Goal: Task Accomplishment & Management: Complete application form

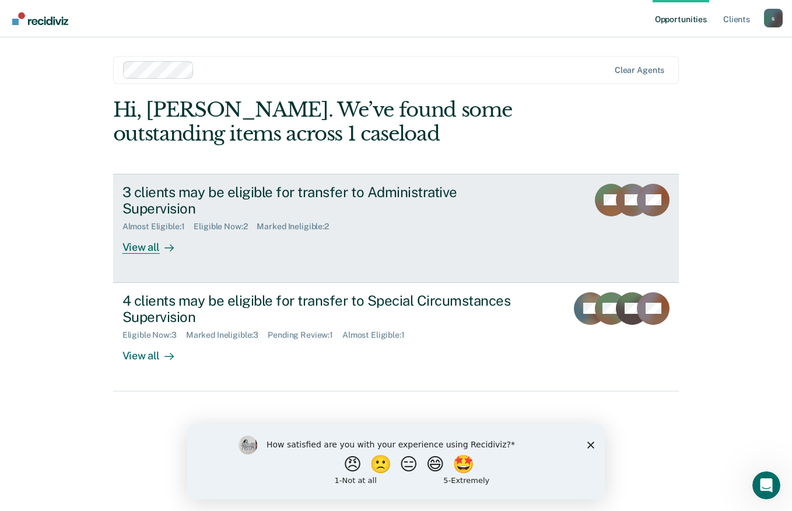
click at [596, 191] on icon at bounding box center [612, 185] width 50 height 39
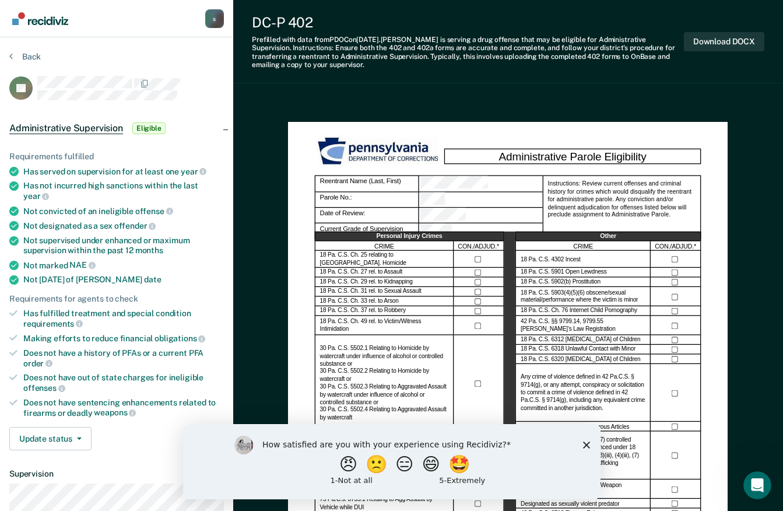
click at [585, 441] on icon "Close survey" at bounding box center [585, 444] width 7 height 7
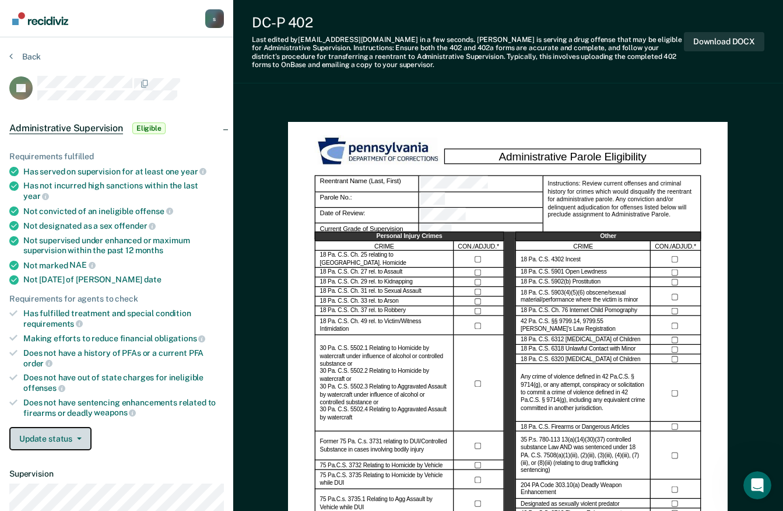
click at [79, 437] on icon "button" at bounding box center [79, 438] width 5 height 2
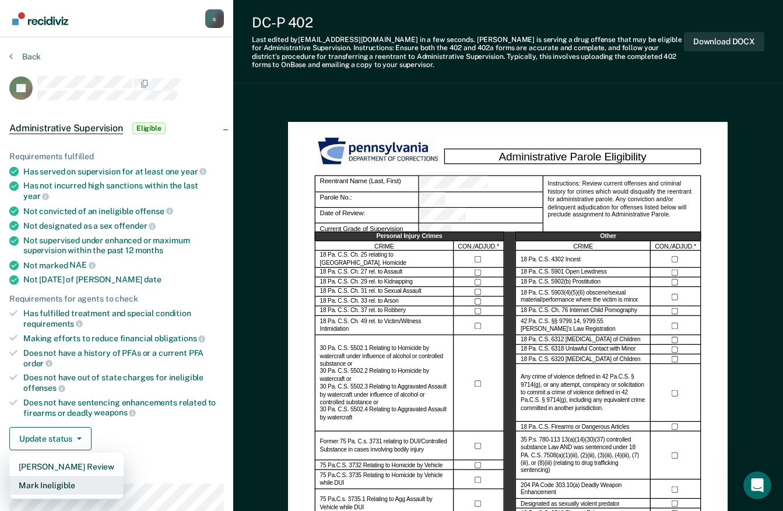
click at [75, 476] on button "Mark Ineligible" at bounding box center [66, 485] width 114 height 19
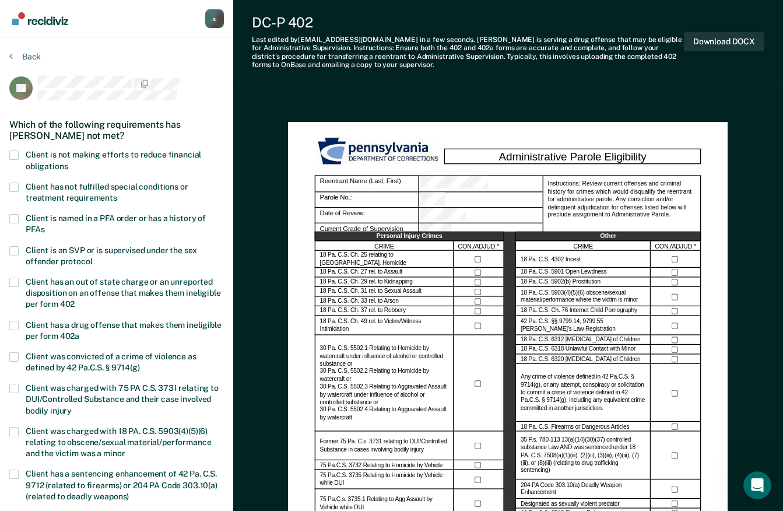
click at [12, 153] on span at bounding box center [13, 154] width 9 height 9
click at [68, 162] on input "Client is not making efforts to reduce financial obligations" at bounding box center [68, 162] width 0 height 0
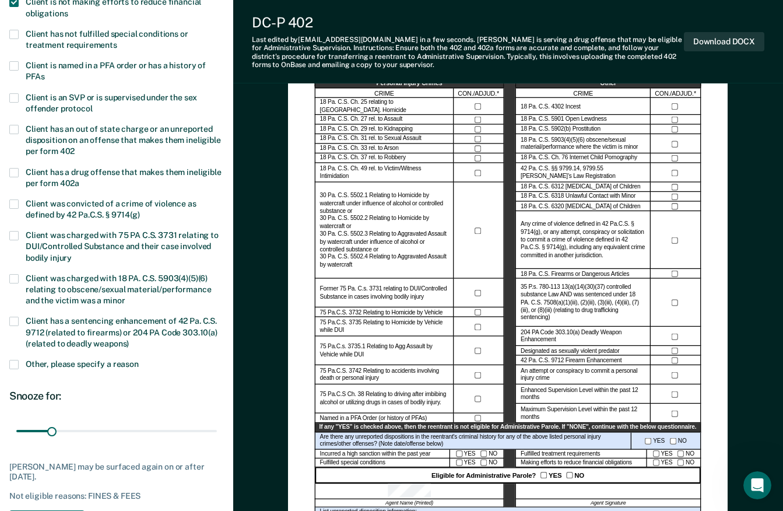
scroll to position [233, 0]
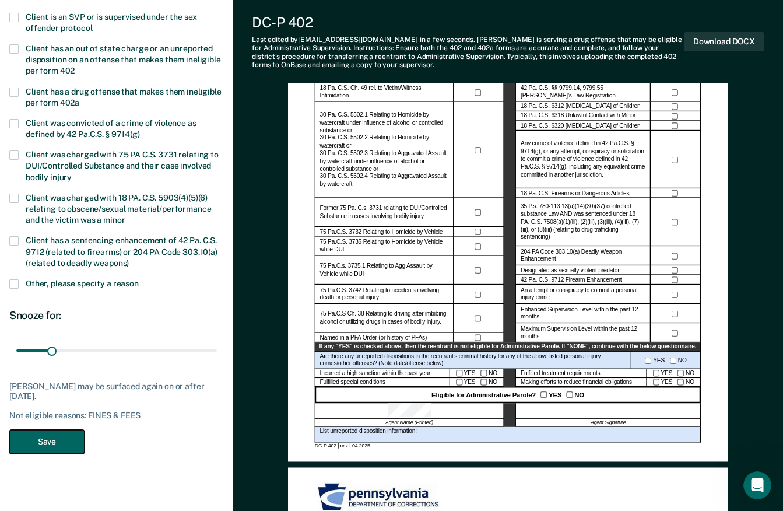
click at [52, 447] on button "Save" at bounding box center [46, 442] width 75 height 24
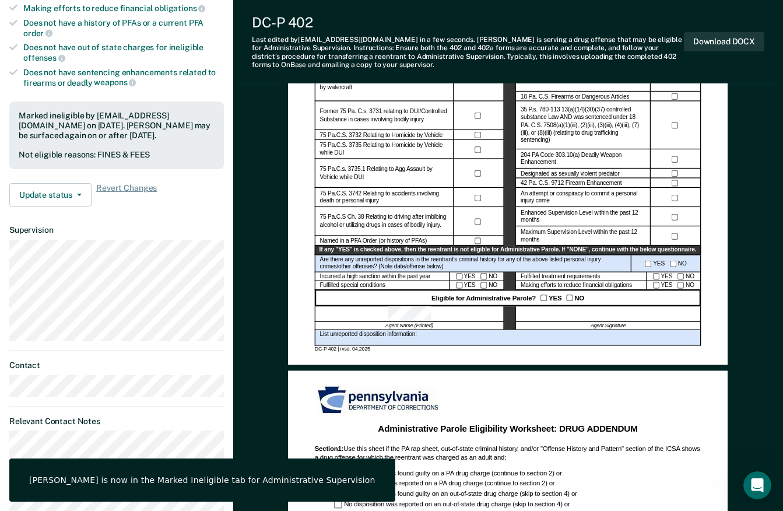
scroll to position [466, 0]
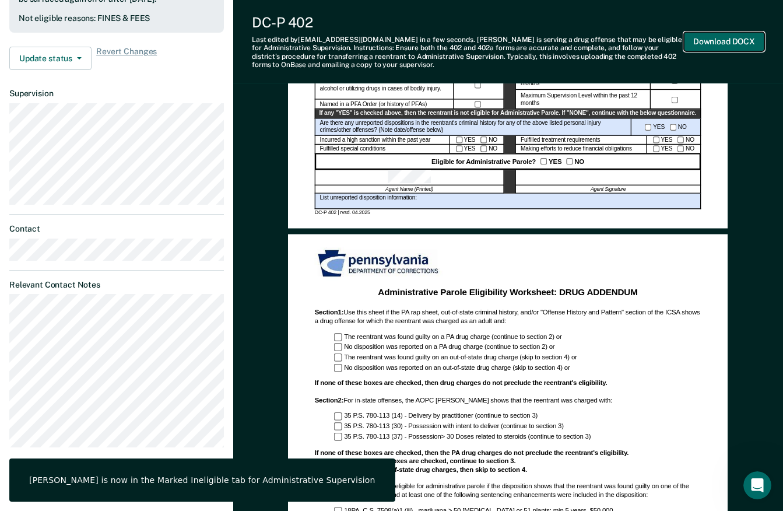
click at [721, 41] on button "Download DOCX" at bounding box center [724, 41] width 80 height 19
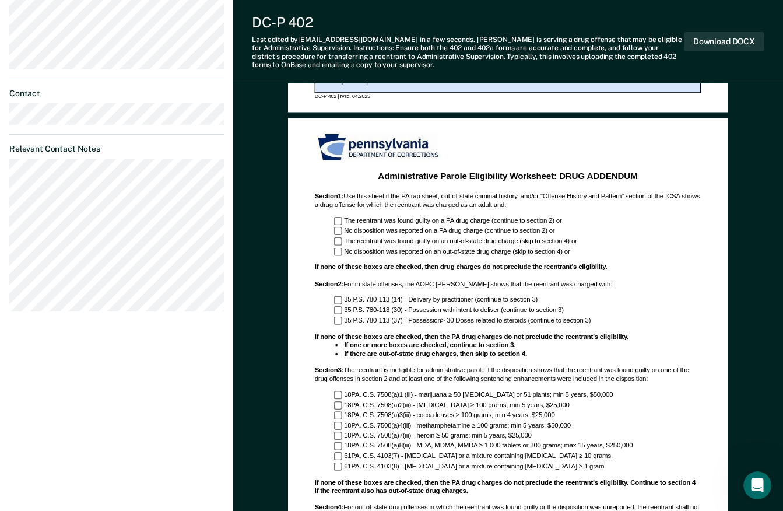
scroll to position [700, 0]
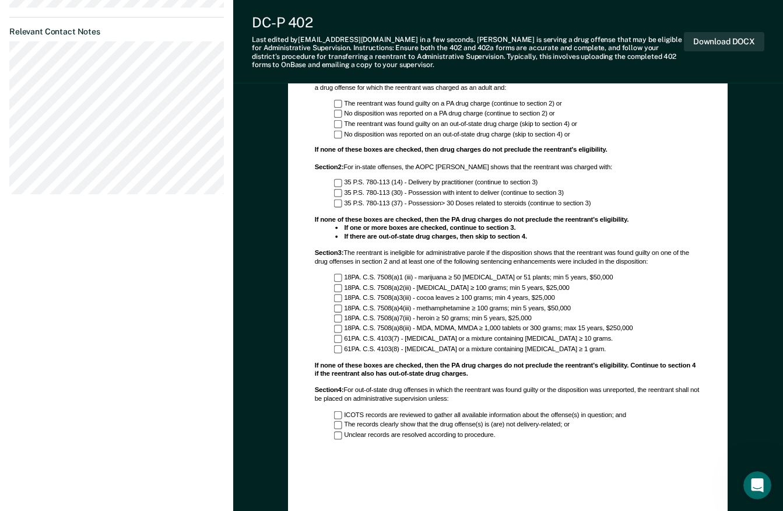
click at [777, 20] on div "DC-P 402 Last edited by [PERSON_NAME][EMAIL_ADDRESS][DOMAIN_NAME] in a few seco…" at bounding box center [508, 41] width 550 height 83
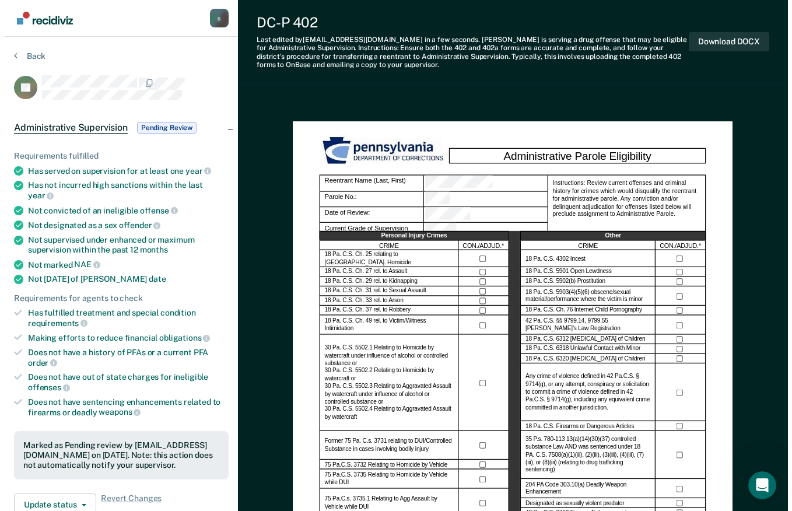
scroll to position [0, 0]
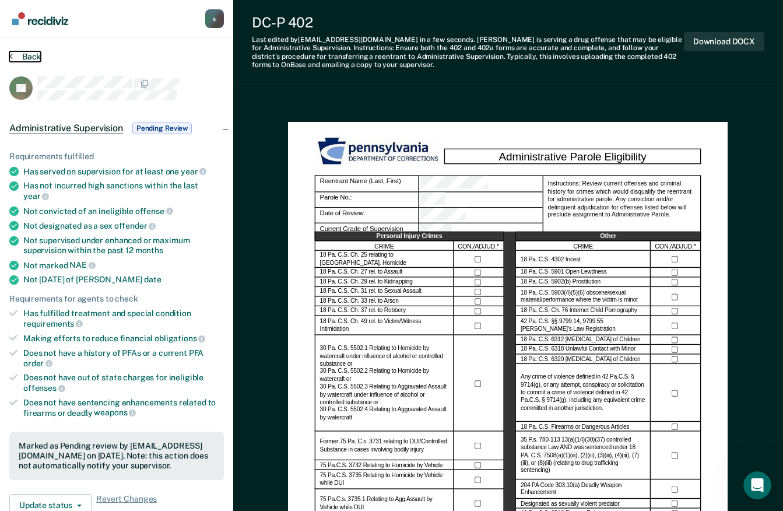
click at [32, 54] on button "Back" at bounding box center [24, 56] width 31 height 10
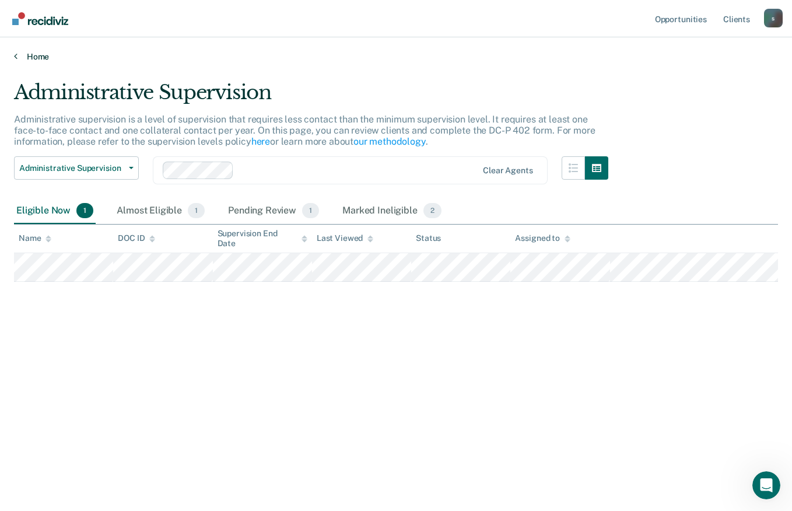
click at [34, 51] on link "Home" at bounding box center [396, 56] width 764 height 10
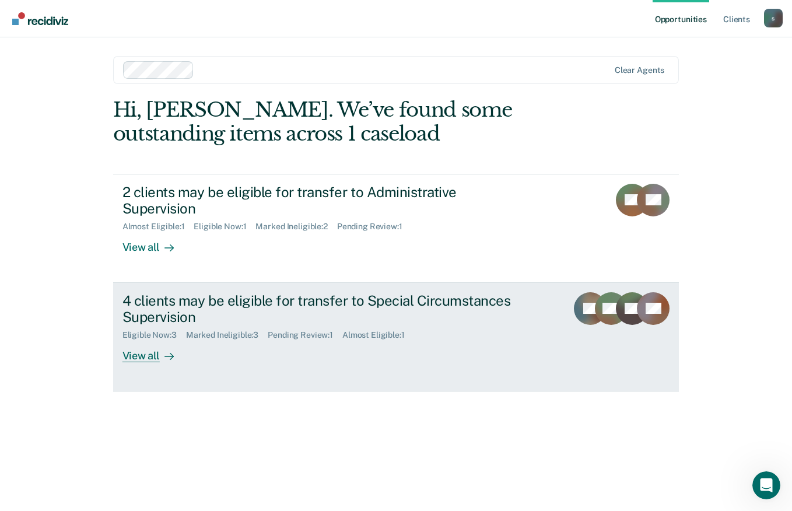
click at [600, 292] on rect at bounding box center [611, 308] width 33 height 33
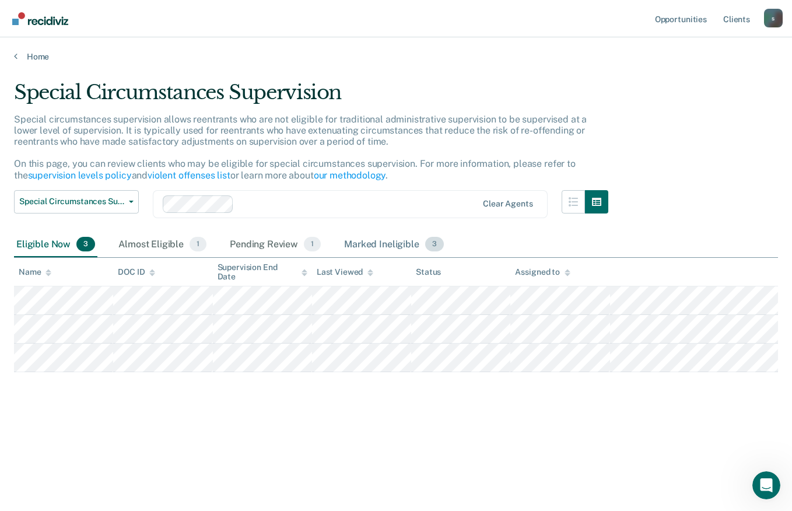
click at [408, 239] on div "Marked Ineligible 3" at bounding box center [394, 245] width 104 height 26
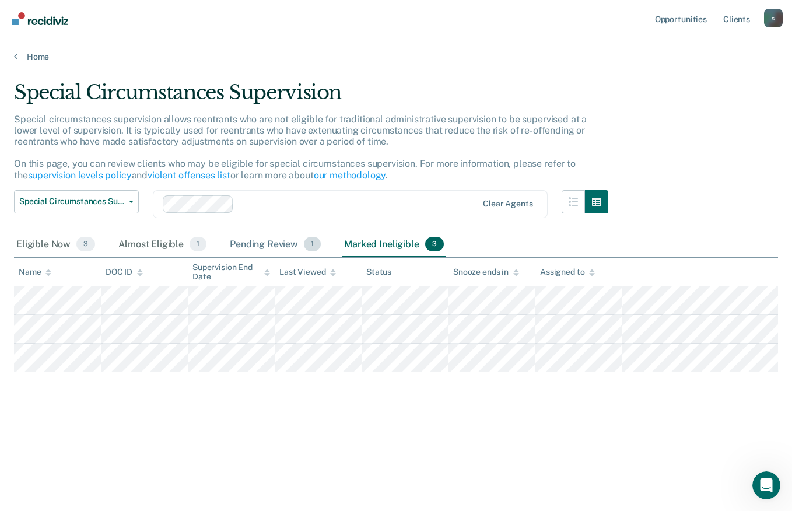
click at [285, 240] on div "Pending Review 1" at bounding box center [275, 245] width 96 height 26
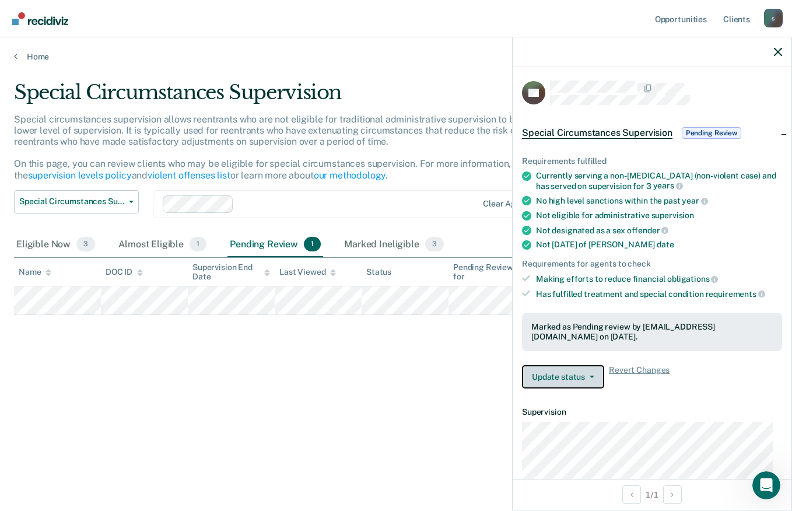
click at [586, 376] on span "button" at bounding box center [589, 377] width 9 height 2
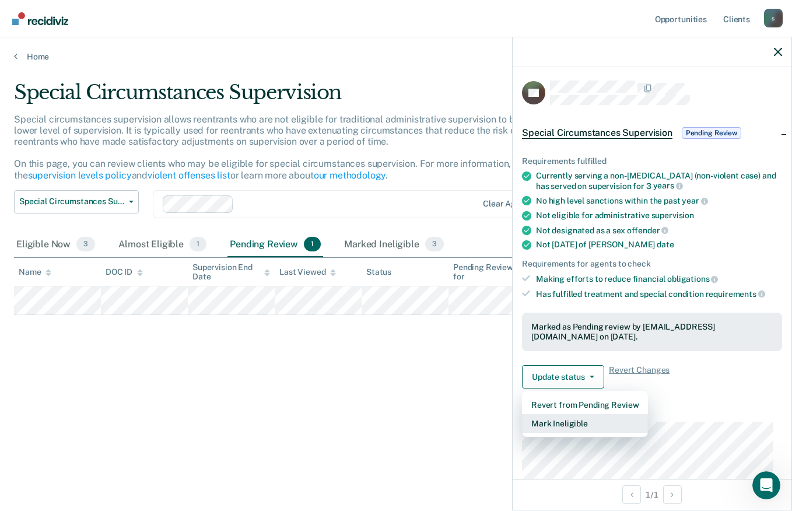
click at [584, 415] on button "Mark Ineligible" at bounding box center [585, 423] width 126 height 19
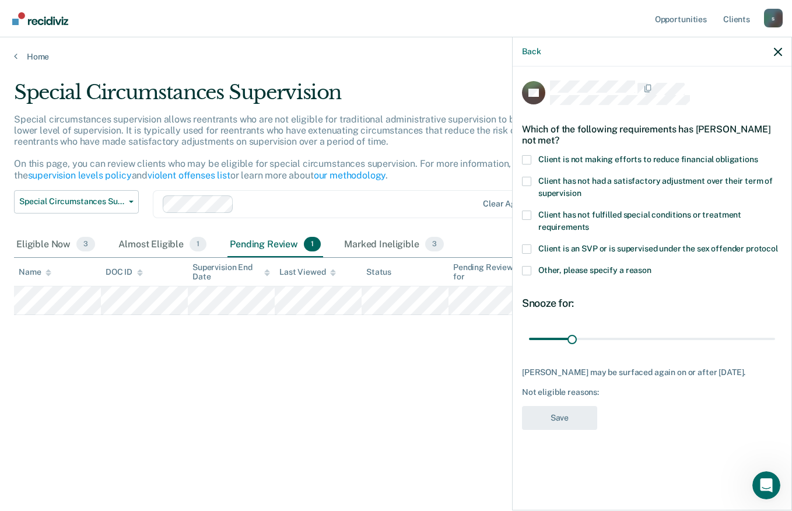
click at [524, 215] on span at bounding box center [526, 214] width 9 height 9
click at [589, 223] on input "Client has not fulfilled special conditions or treatment requirements" at bounding box center [589, 223] width 0 height 0
click at [581, 430] on button "Save" at bounding box center [559, 418] width 75 height 24
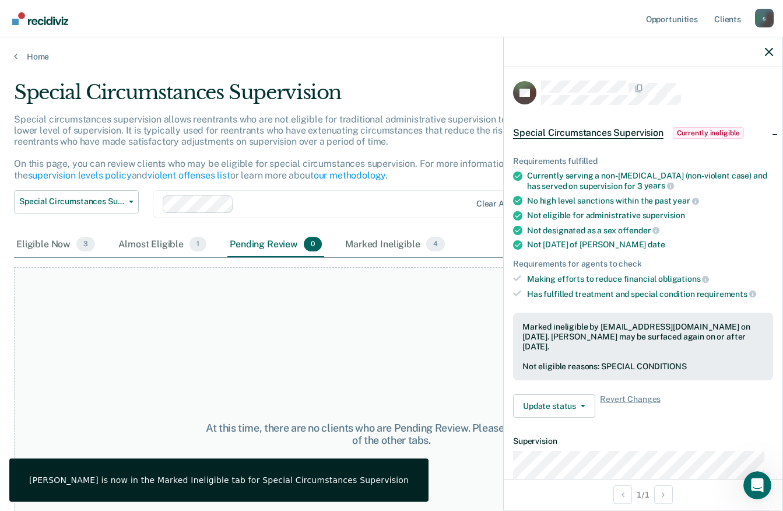
click at [221, 328] on div "At this time, there are no clients who are Pending Review. Please navigate to o…" at bounding box center [391, 434] width 755 height 334
click at [201, 242] on span "1" at bounding box center [197, 244] width 17 height 15
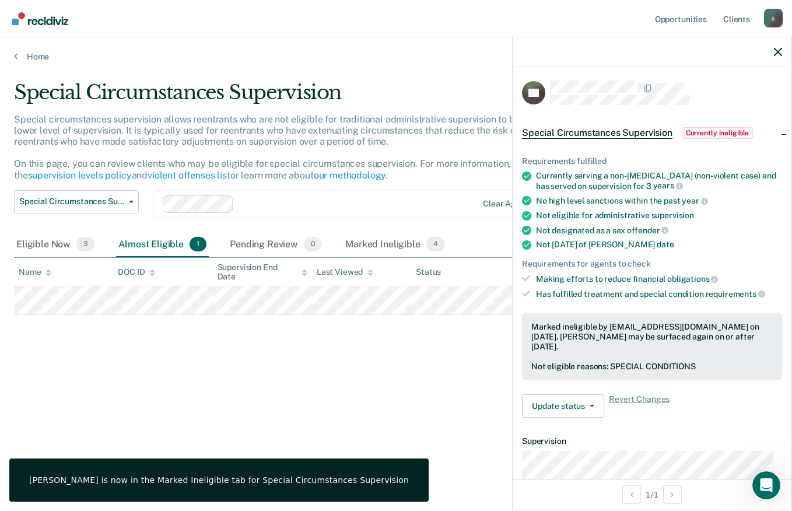
click at [177, 371] on div "Special Circumstances Supervision Special circumstances supervision allows reen…" at bounding box center [396, 251] width 764 height 343
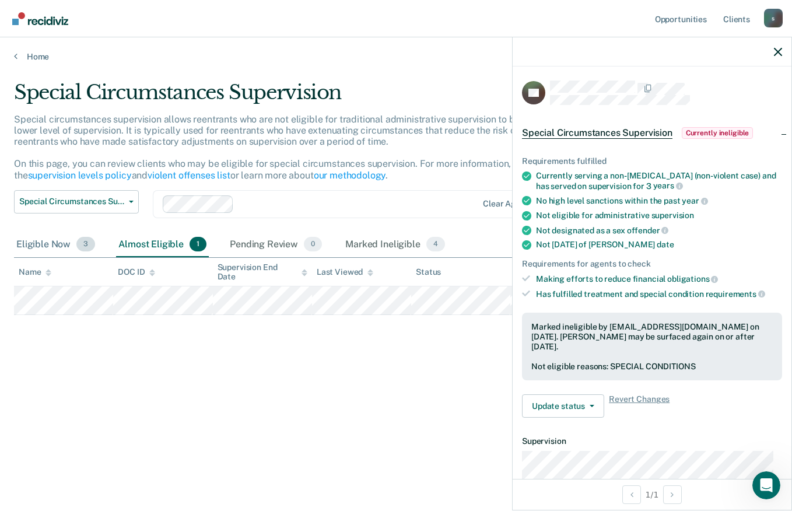
click at [61, 251] on div "Eligible Now 3" at bounding box center [55, 245] width 83 height 26
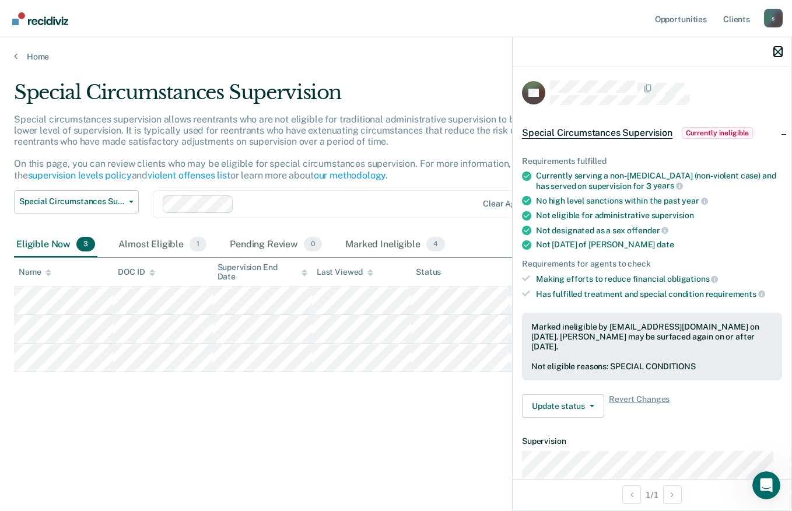
click at [779, 53] on icon "button" at bounding box center [778, 52] width 8 height 8
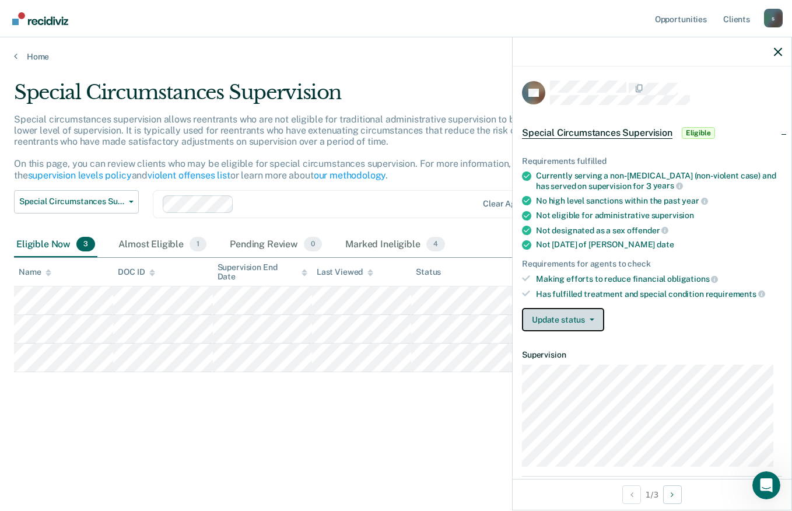
click at [581, 326] on button "Update status" at bounding box center [563, 319] width 82 height 23
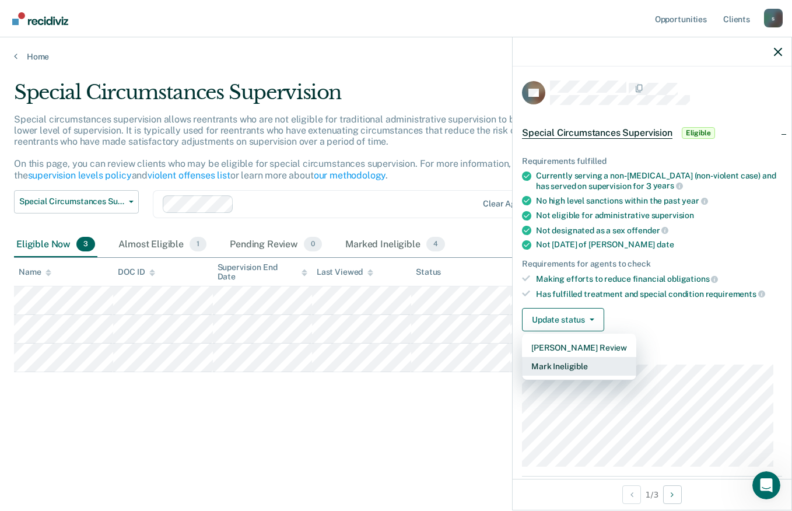
click at [575, 357] on button "Mark Ineligible" at bounding box center [579, 366] width 114 height 19
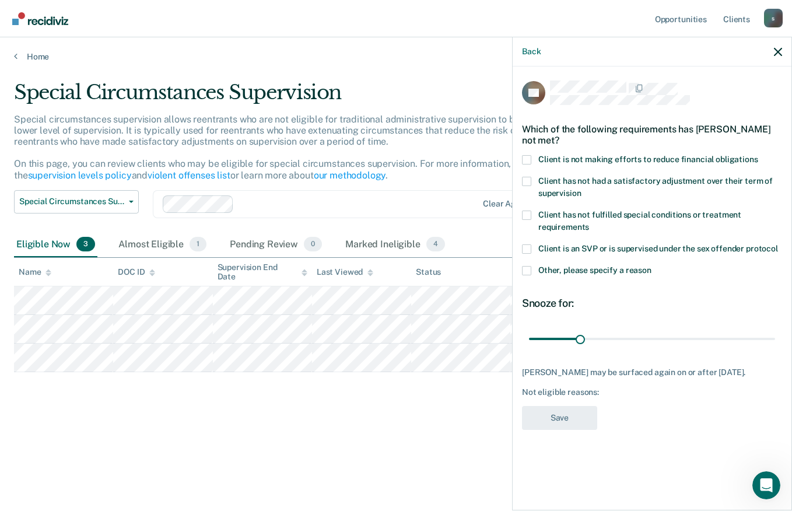
click at [525, 159] on span at bounding box center [526, 159] width 9 height 9
click at [758, 155] on input "Client is not making efforts to reduce financial obligations" at bounding box center [758, 155] width 0 height 0
click at [556, 422] on button "Save" at bounding box center [559, 418] width 75 height 24
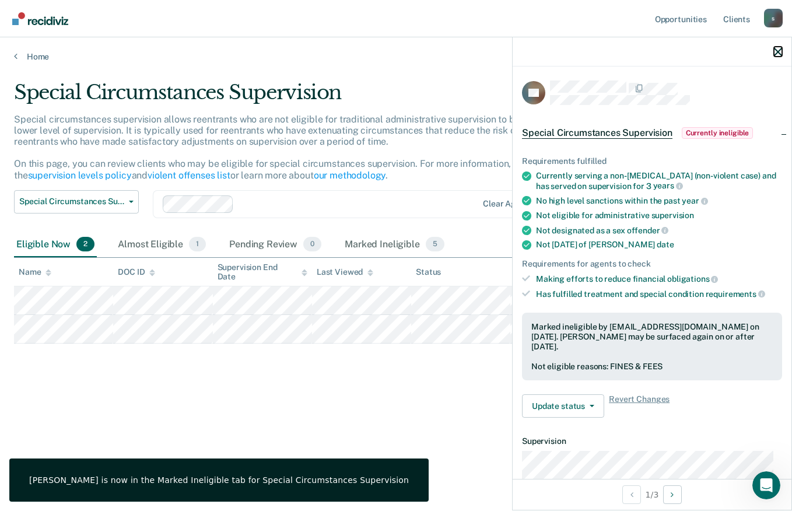
click at [778, 53] on icon "button" at bounding box center [778, 52] width 8 height 8
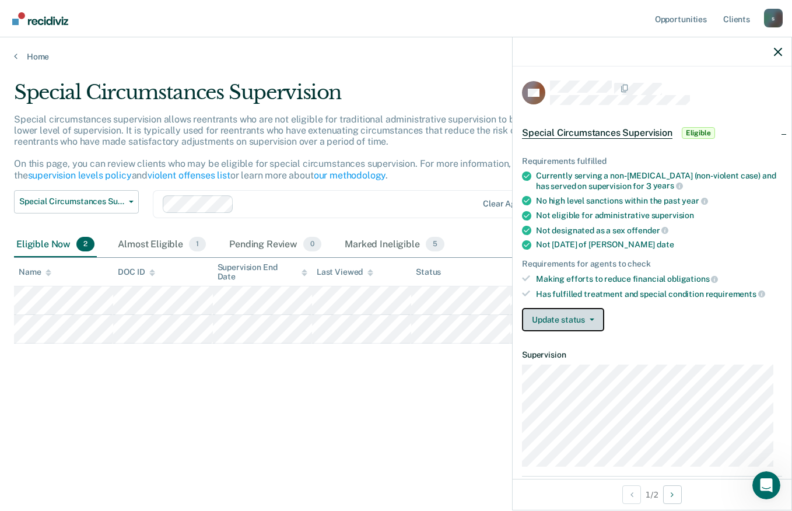
click at [555, 311] on button "Update status" at bounding box center [563, 319] width 82 height 23
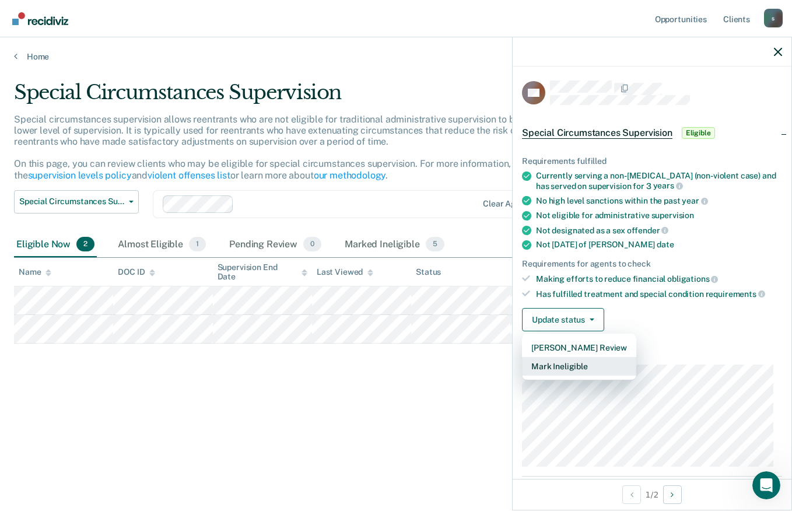
click at [568, 359] on button "Mark Ineligible" at bounding box center [579, 366] width 114 height 19
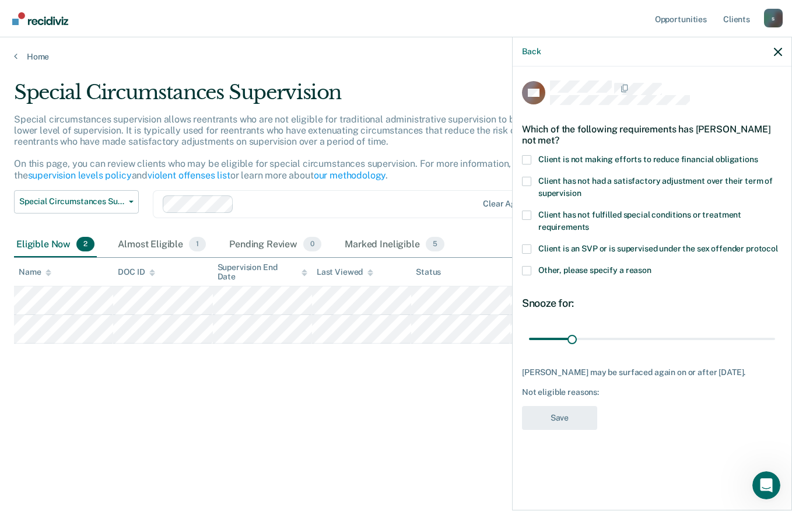
click at [528, 210] on span at bounding box center [526, 214] width 9 height 9
click at [589, 223] on input "Client has not fulfilled special conditions or treatment requirements" at bounding box center [589, 223] width 0 height 0
click at [524, 213] on span at bounding box center [526, 214] width 9 height 9
click at [589, 223] on input "Client has not fulfilled special conditions or treatment requirements" at bounding box center [589, 223] width 0 height 0
click at [528, 272] on span at bounding box center [526, 270] width 9 height 9
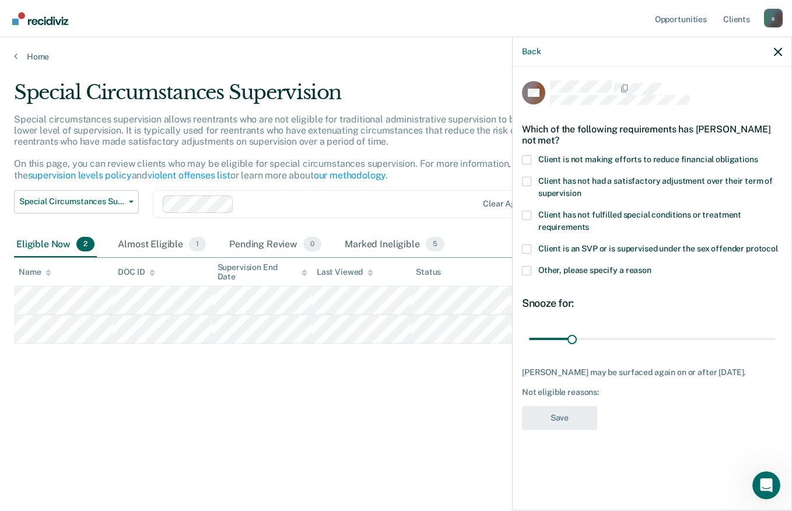
click at [651, 266] on input "Other, please specify a reason" at bounding box center [651, 266] width 0 height 0
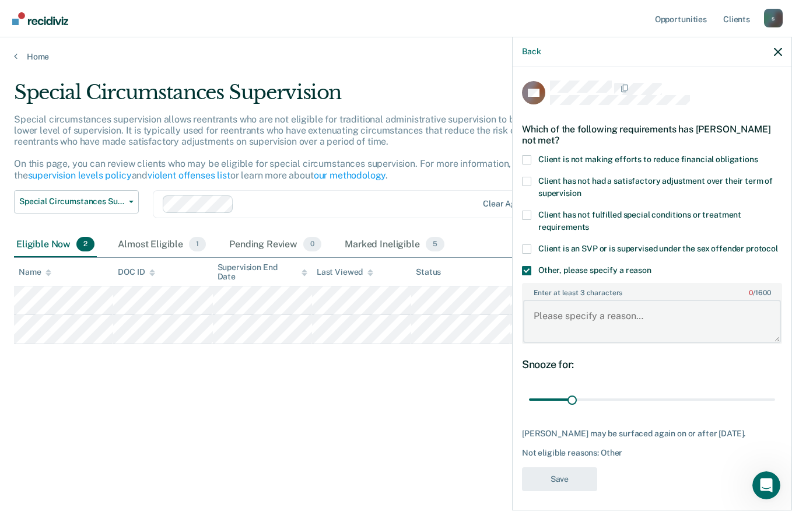
click at [583, 319] on textarea "Enter at least 3 characters 0 / 1600" at bounding box center [652, 321] width 258 height 43
type textarea "Client has an SMI, and indicated that his MH will deteriorate."
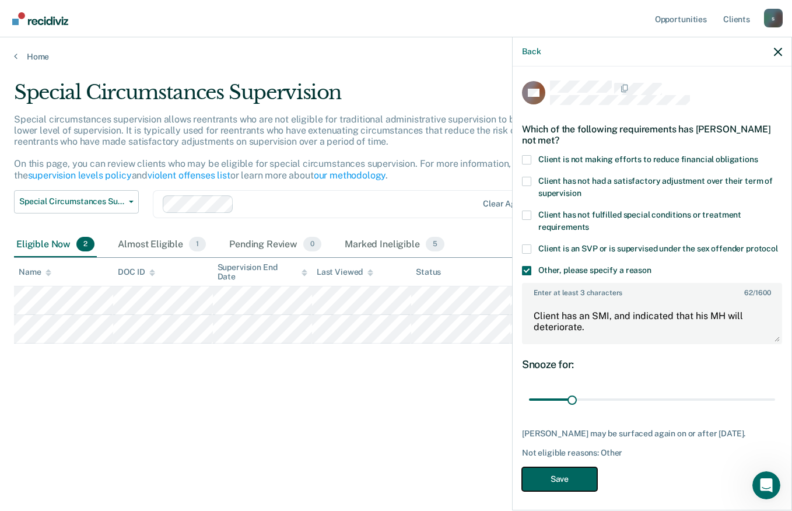
click at [542, 491] on button "Save" at bounding box center [559, 479] width 75 height 24
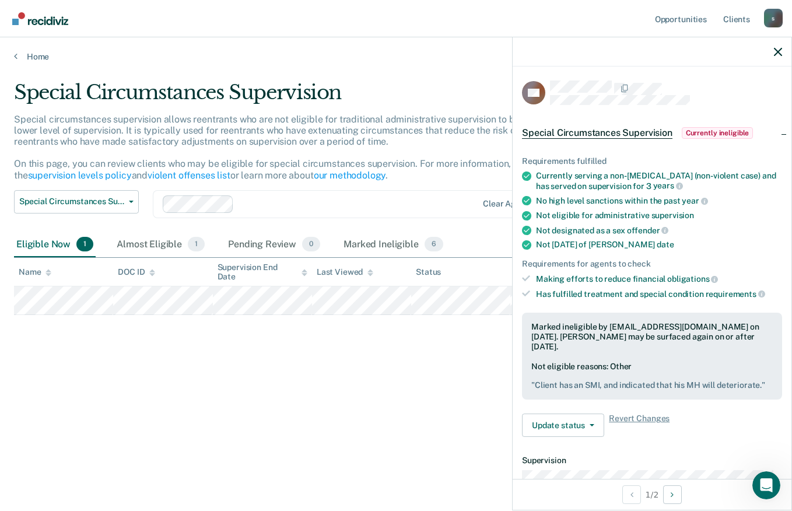
click at [773, 50] on div at bounding box center [652, 51] width 279 height 29
click at [775, 48] on icon "button" at bounding box center [778, 52] width 8 height 8
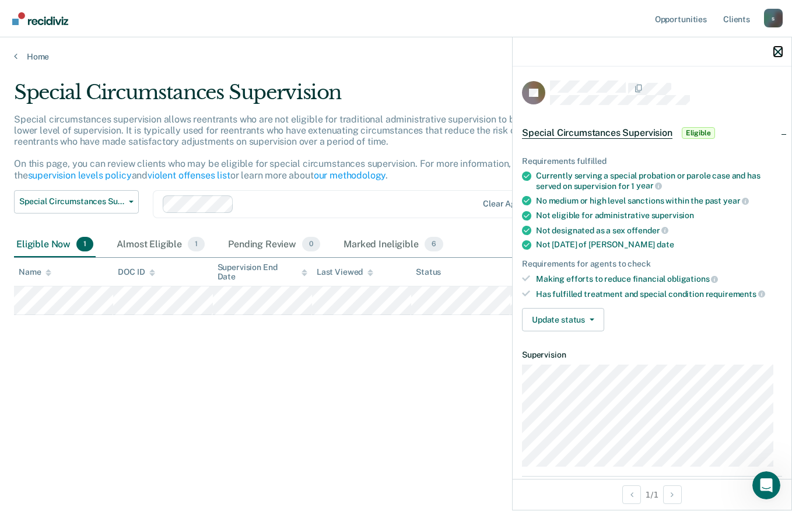
click at [777, 55] on icon "button" at bounding box center [778, 52] width 8 height 8
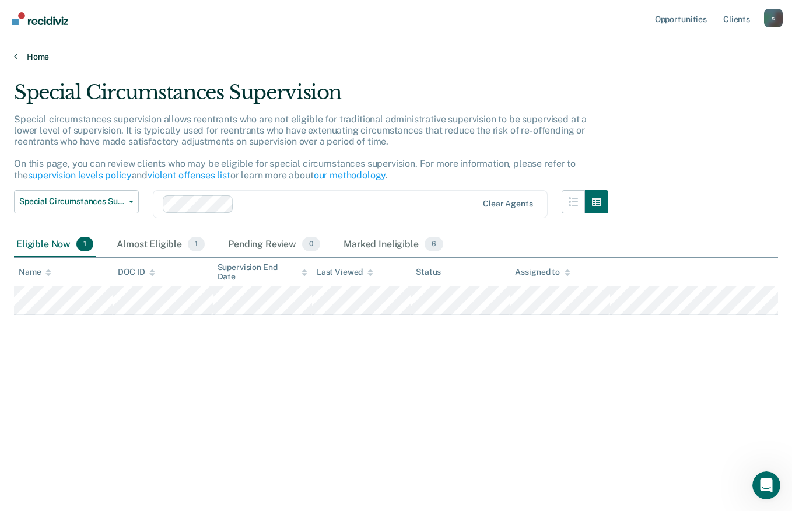
click at [31, 56] on link "Home" at bounding box center [396, 56] width 764 height 10
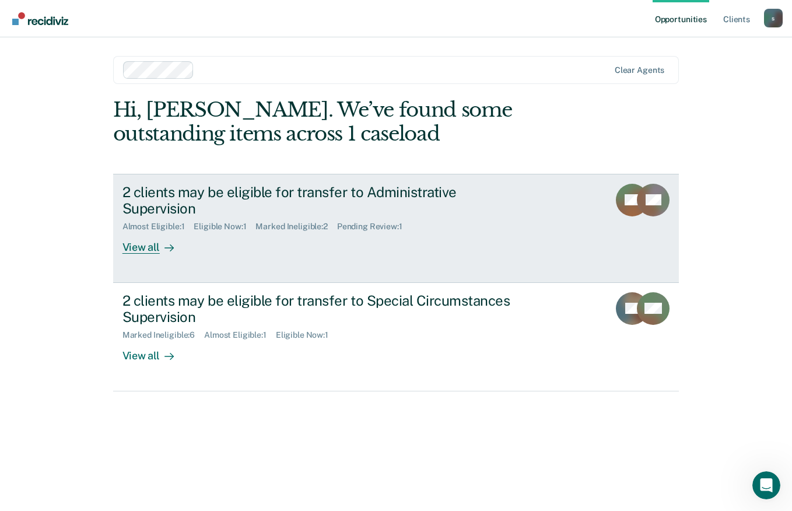
click at [420, 232] on div "2 clients may be eligible for transfer to Administrative Supervision Almost Eli…" at bounding box center [340, 219] width 437 height 71
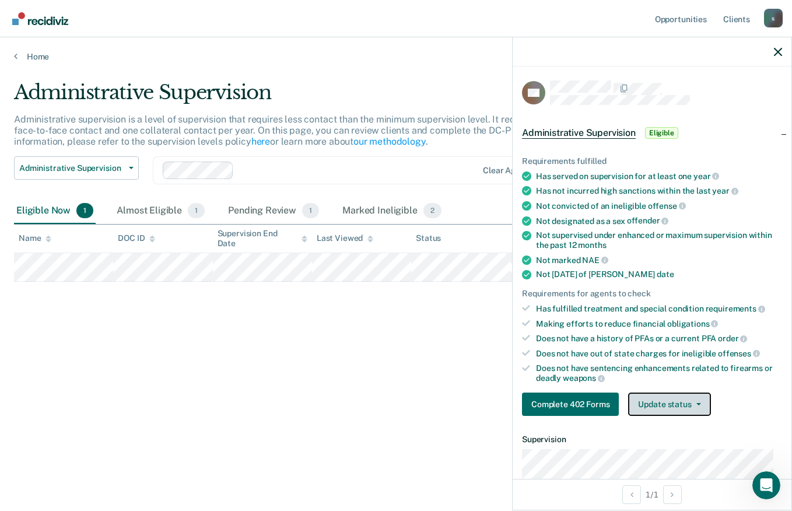
click at [666, 403] on button "Update status" at bounding box center [669, 403] width 82 height 23
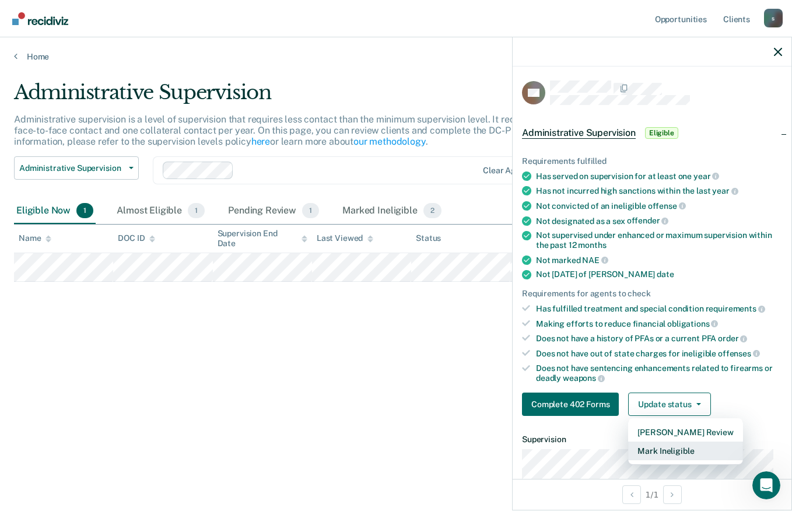
click at [664, 450] on button "Mark Ineligible" at bounding box center [685, 450] width 114 height 19
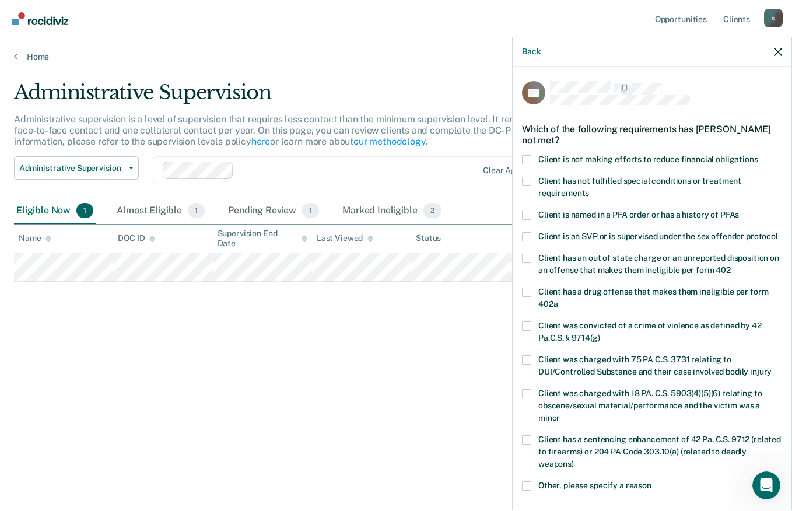
click at [529, 158] on span at bounding box center [526, 159] width 9 height 9
click at [758, 155] on input "Client is not making efforts to reduce financial obligations" at bounding box center [758, 155] width 0 height 0
click at [525, 183] on span at bounding box center [526, 181] width 9 height 9
click at [589, 189] on input "Client has not fulfilled special conditions or treatment requirements" at bounding box center [589, 189] width 0 height 0
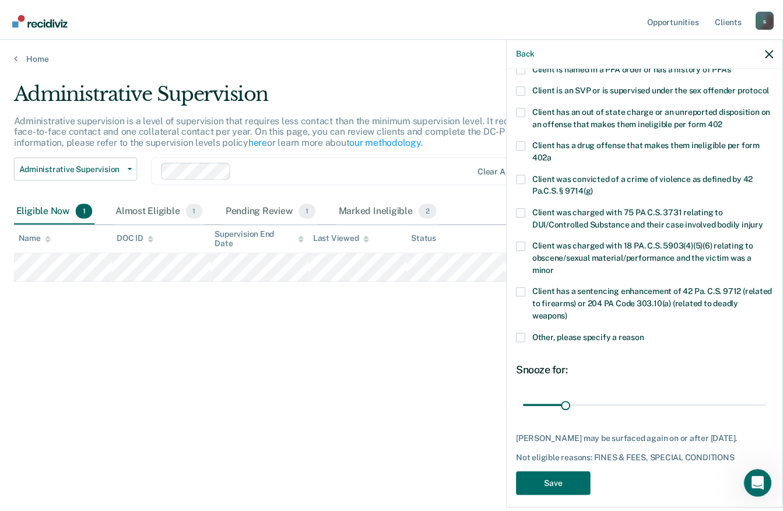
scroll to position [169, 0]
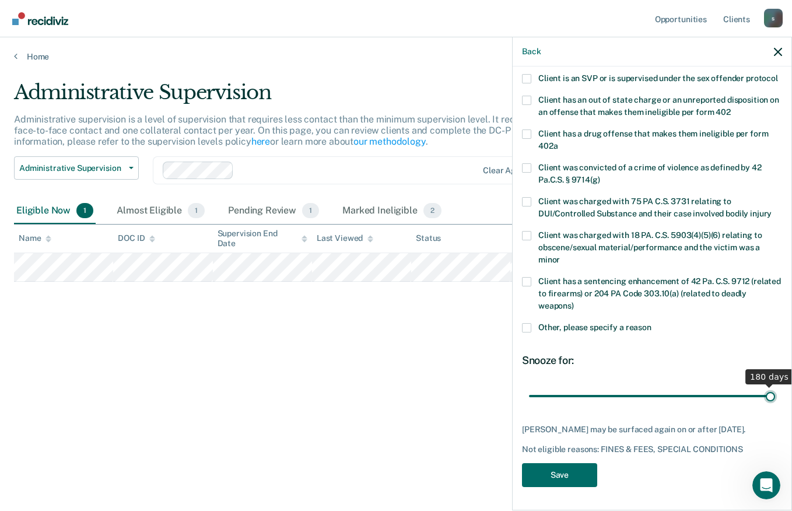
drag, startPoint x: 569, startPoint y: 395, endPoint x: 787, endPoint y: 385, distance: 217.7
type input "180"
click at [775, 385] on input "range" at bounding box center [652, 395] width 246 height 20
click at [567, 479] on button "Save" at bounding box center [559, 475] width 75 height 24
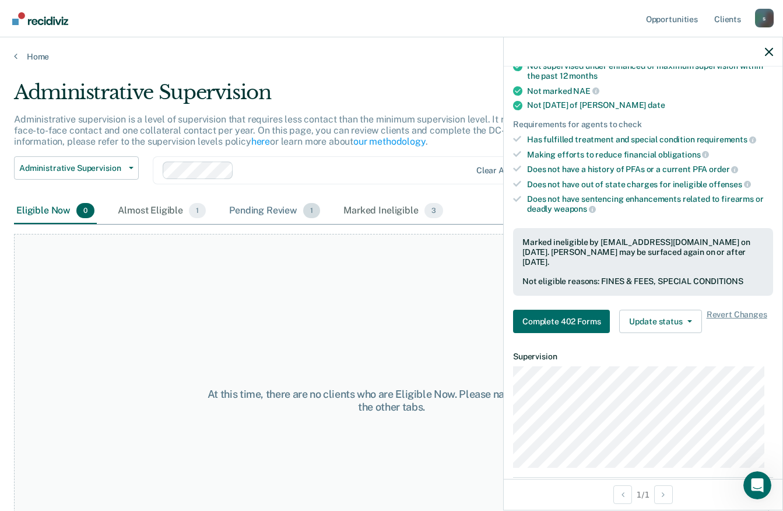
click at [297, 217] on div "Pending Review 1" at bounding box center [275, 211] width 96 height 26
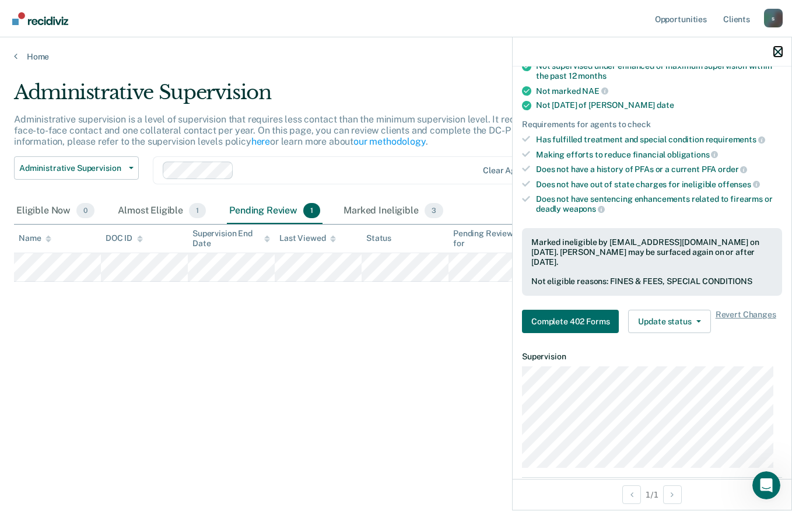
click at [777, 50] on icon "button" at bounding box center [778, 52] width 8 height 8
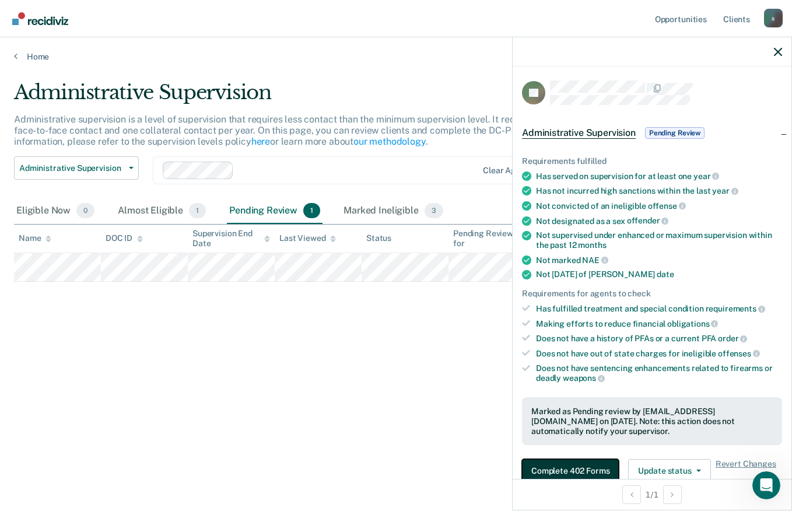
click at [583, 464] on button "Complete 402 Forms" at bounding box center [570, 470] width 97 height 23
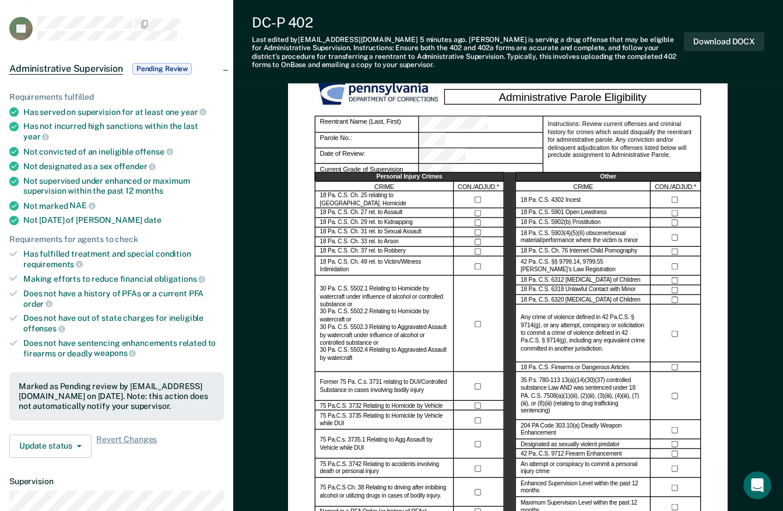
scroll to position [117, 0]
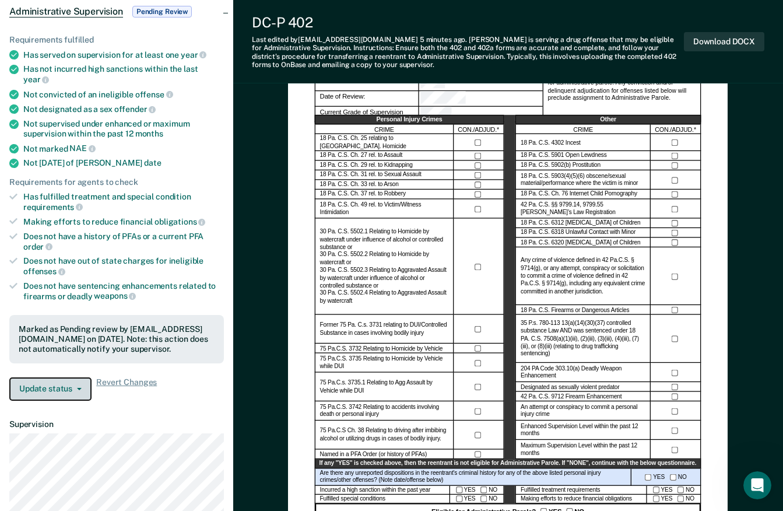
click at [80, 377] on button "Update status" at bounding box center [50, 388] width 82 height 23
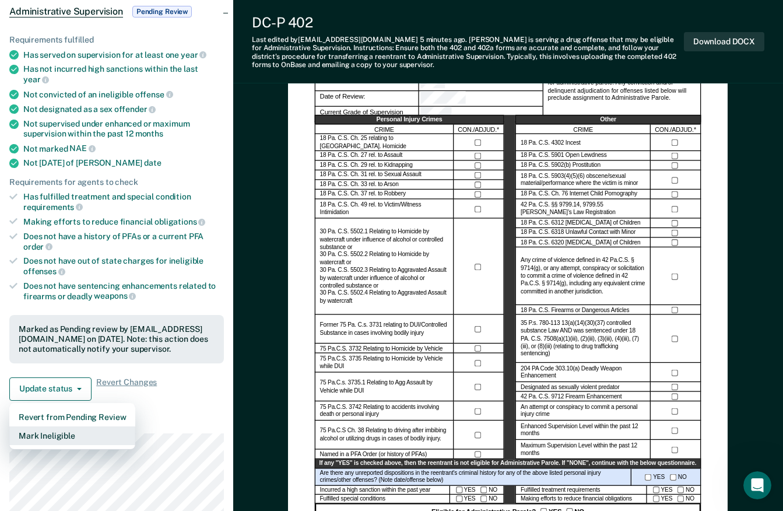
click at [46, 430] on button "Mark Ineligible" at bounding box center [72, 435] width 126 height 19
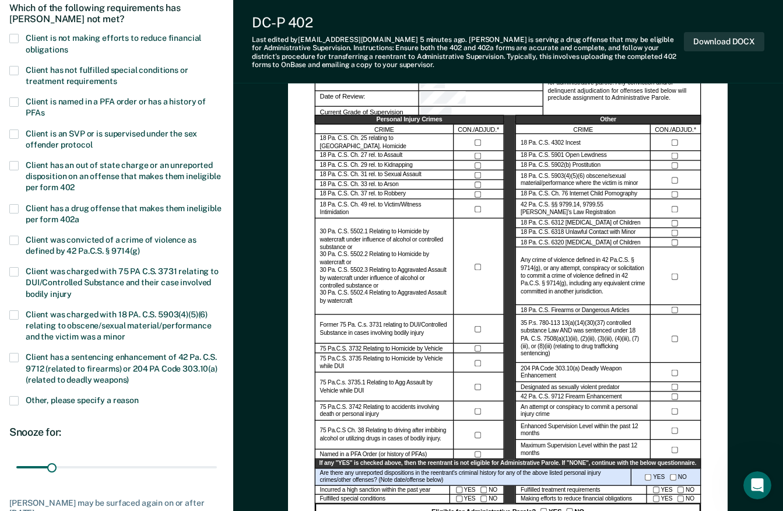
click at [10, 31] on div "Which of the following requirements has [PERSON_NAME] not met?" at bounding box center [116, 13] width 215 height 41
click at [10, 35] on span at bounding box center [13, 38] width 9 height 9
click at [68, 45] on input "Client is not making efforts to reduce financial obligations" at bounding box center [68, 45] width 0 height 0
drag, startPoint x: 52, startPoint y: 466, endPoint x: 266, endPoint y: 438, distance: 215.8
type input "180"
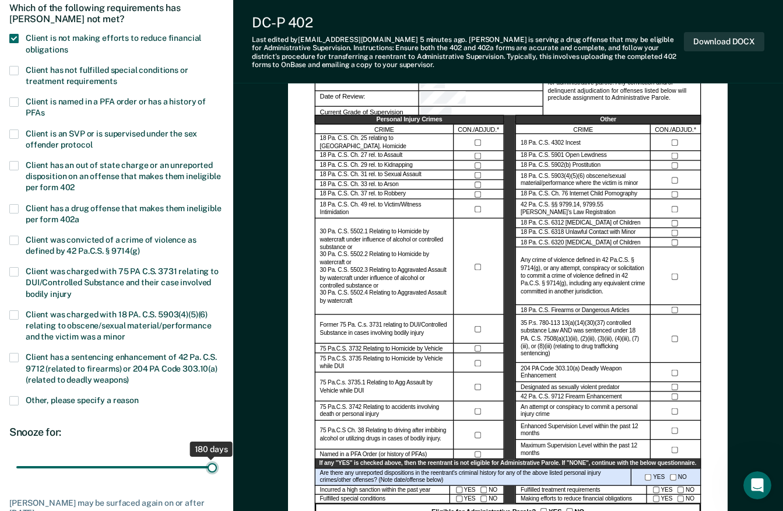
click at [217, 457] on input "range" at bounding box center [116, 467] width 201 height 20
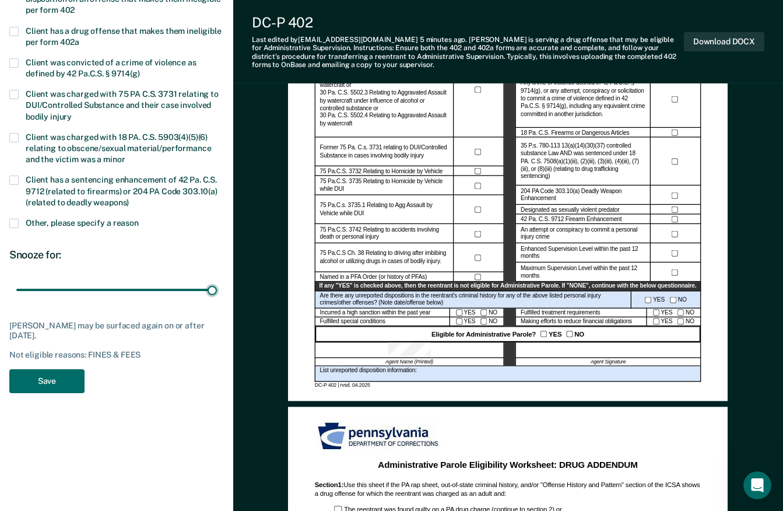
scroll to position [350, 0]
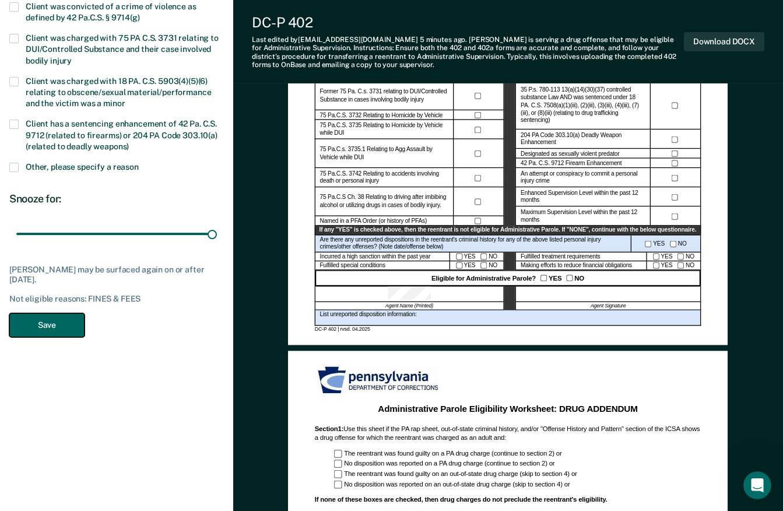
click at [61, 313] on button "Save" at bounding box center [46, 325] width 75 height 24
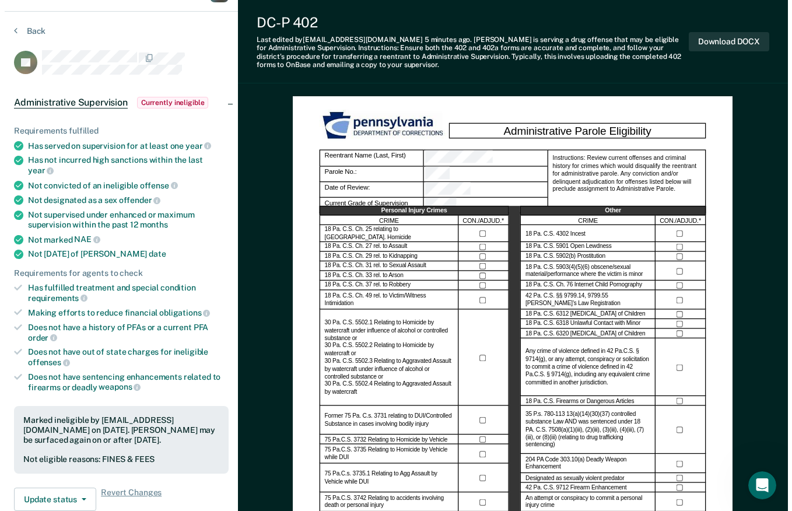
scroll to position [0, 0]
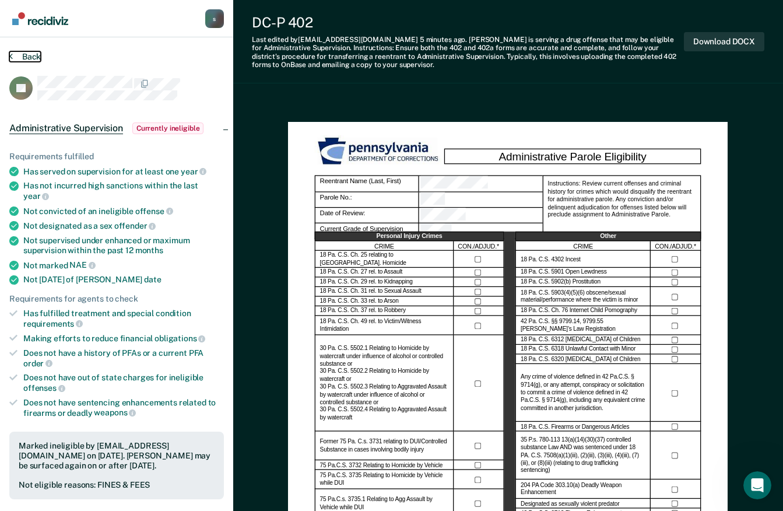
click at [33, 60] on button "Back" at bounding box center [24, 56] width 31 height 10
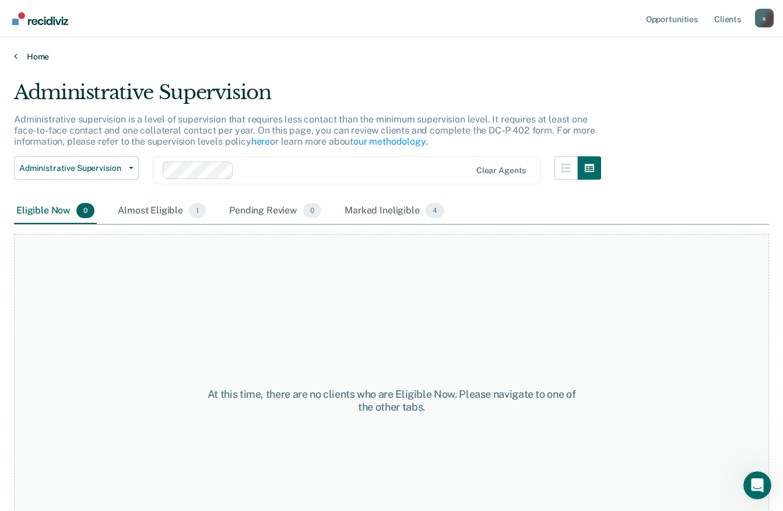
click at [35, 57] on link "Home" at bounding box center [391, 56] width 755 height 10
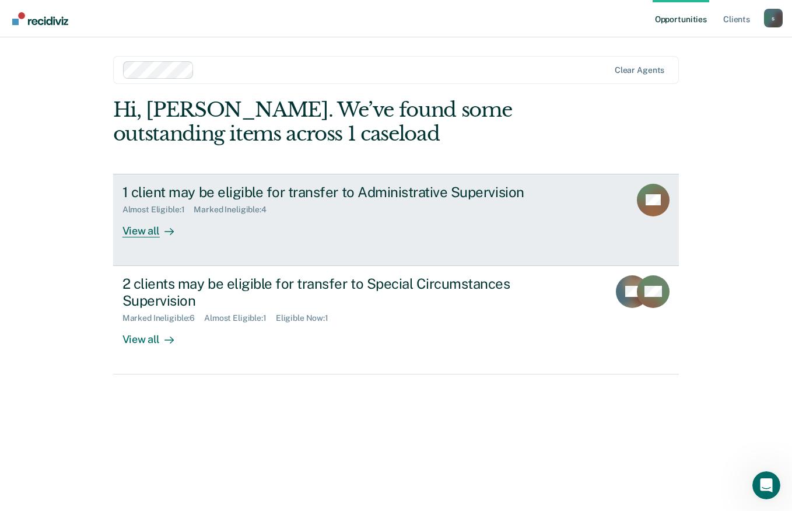
click at [476, 194] on div "1 client may be eligible for transfer to Administrative Supervision" at bounding box center [326, 192] width 409 height 17
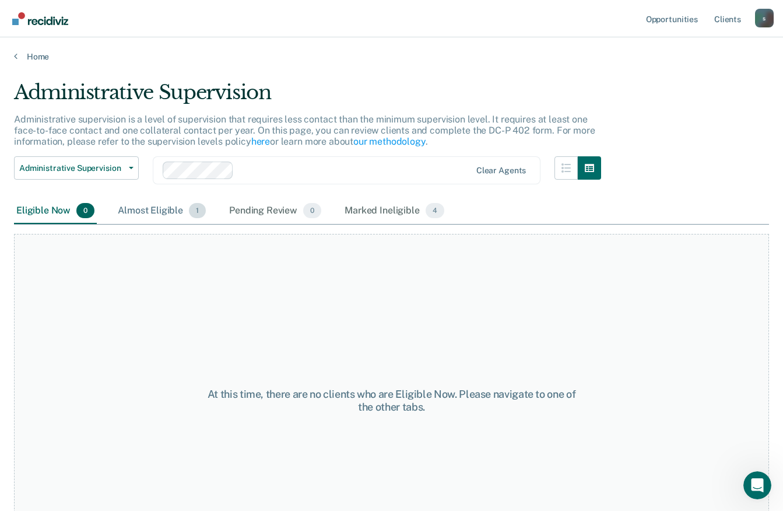
click at [176, 213] on div "Almost Eligible 1" at bounding box center [161, 211] width 93 height 26
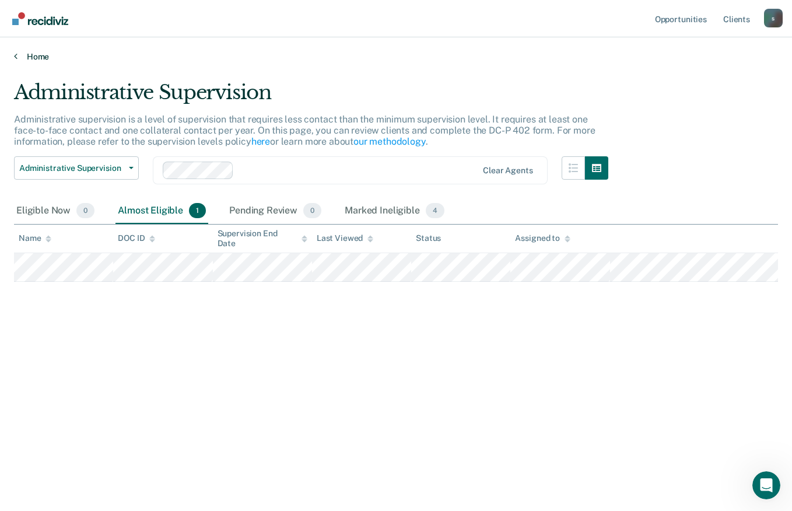
click at [43, 53] on link "Home" at bounding box center [396, 56] width 764 height 10
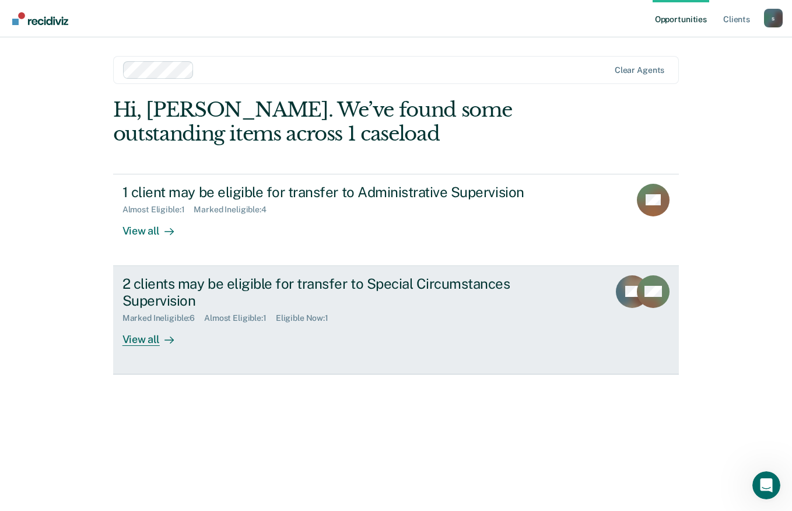
click at [401, 282] on div "2 clients may be eligible for transfer to Special Circumstances Supervision" at bounding box center [326, 292] width 409 height 34
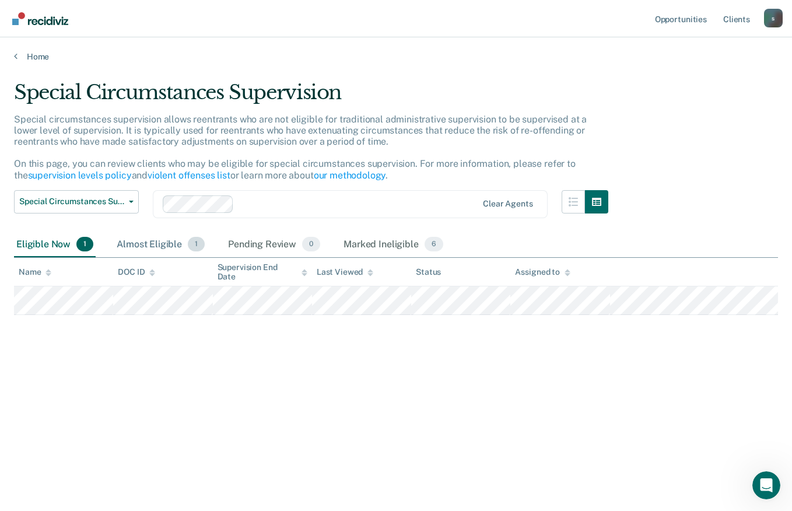
click at [165, 244] on div "Almost Eligible 1" at bounding box center [160, 245] width 93 height 26
click at [57, 241] on div "Eligible Now 1" at bounding box center [55, 245] width 82 height 26
click at [36, 59] on link "Home" at bounding box center [396, 56] width 764 height 10
